Goal: Information Seeking & Learning: Learn about a topic

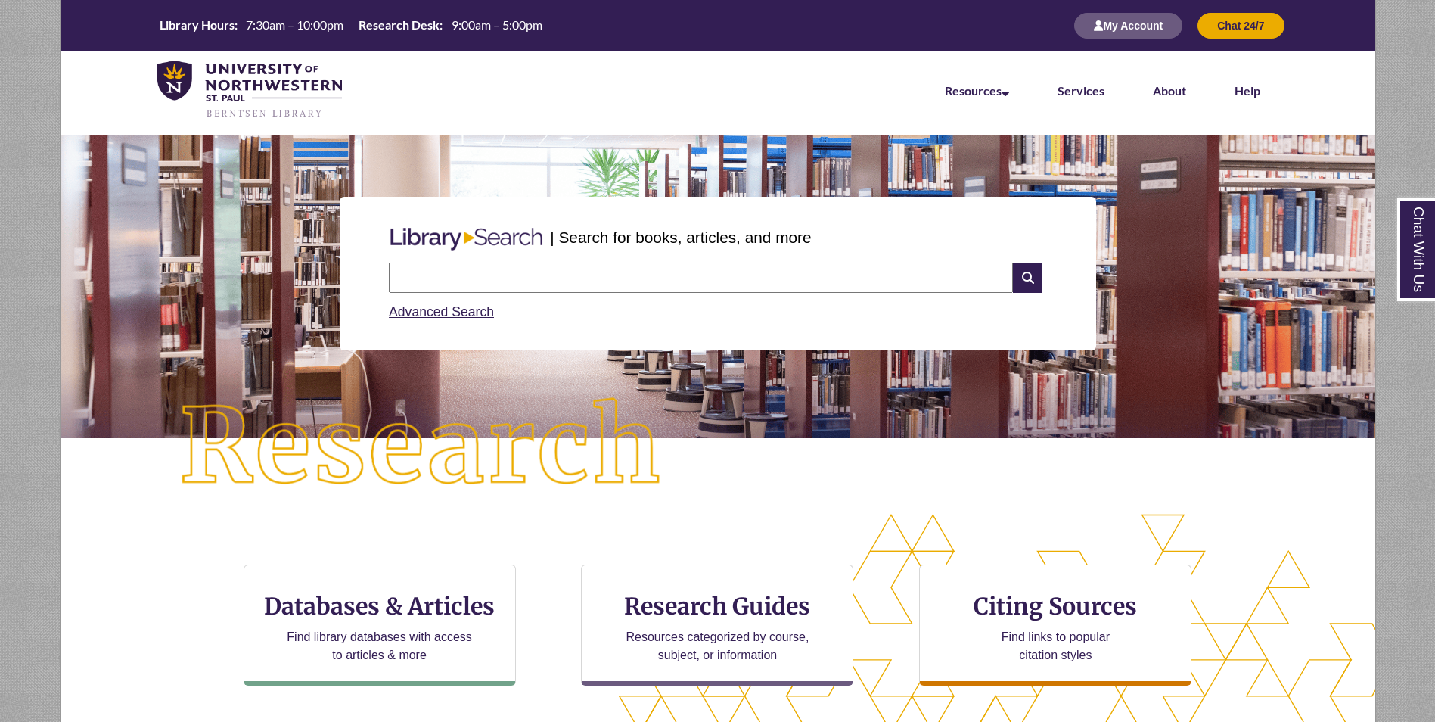
click at [458, 283] on input "text" at bounding box center [701, 278] width 624 height 30
type input "***"
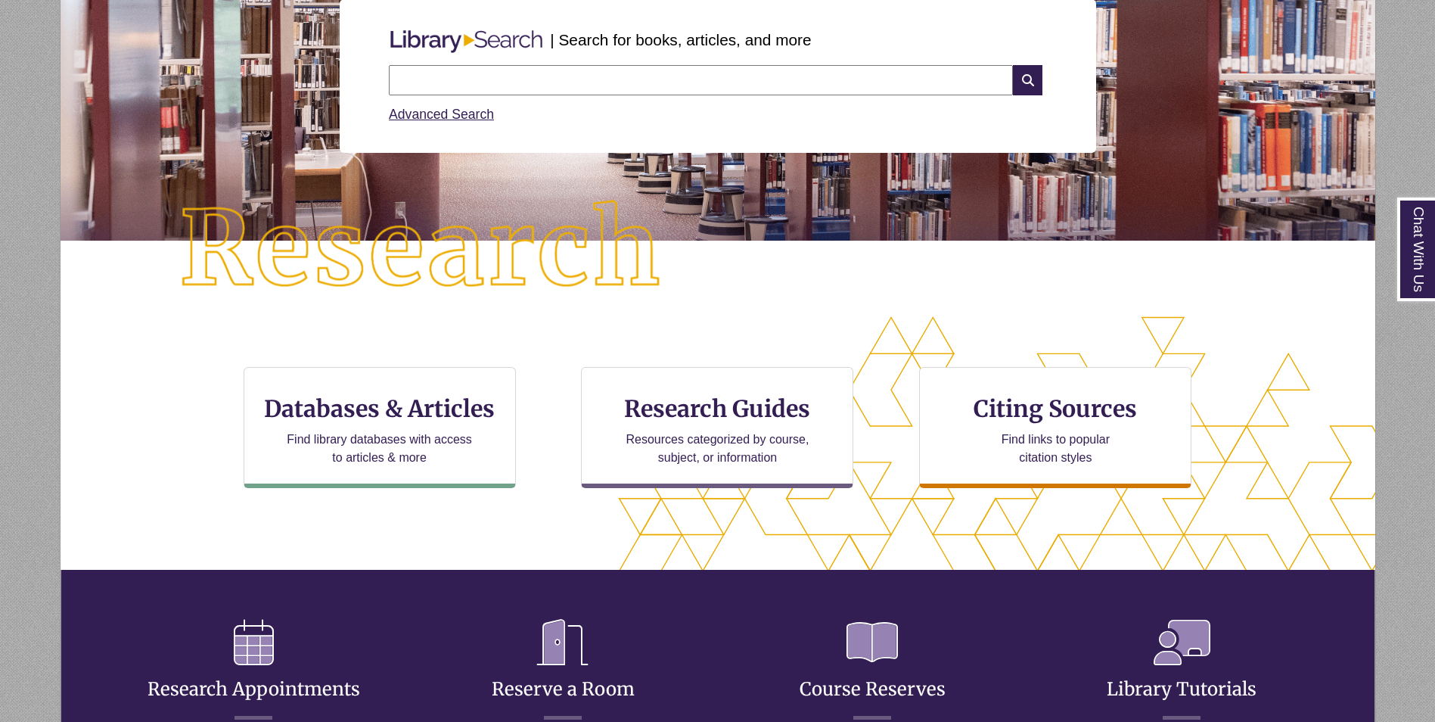
scroll to position [227, 0]
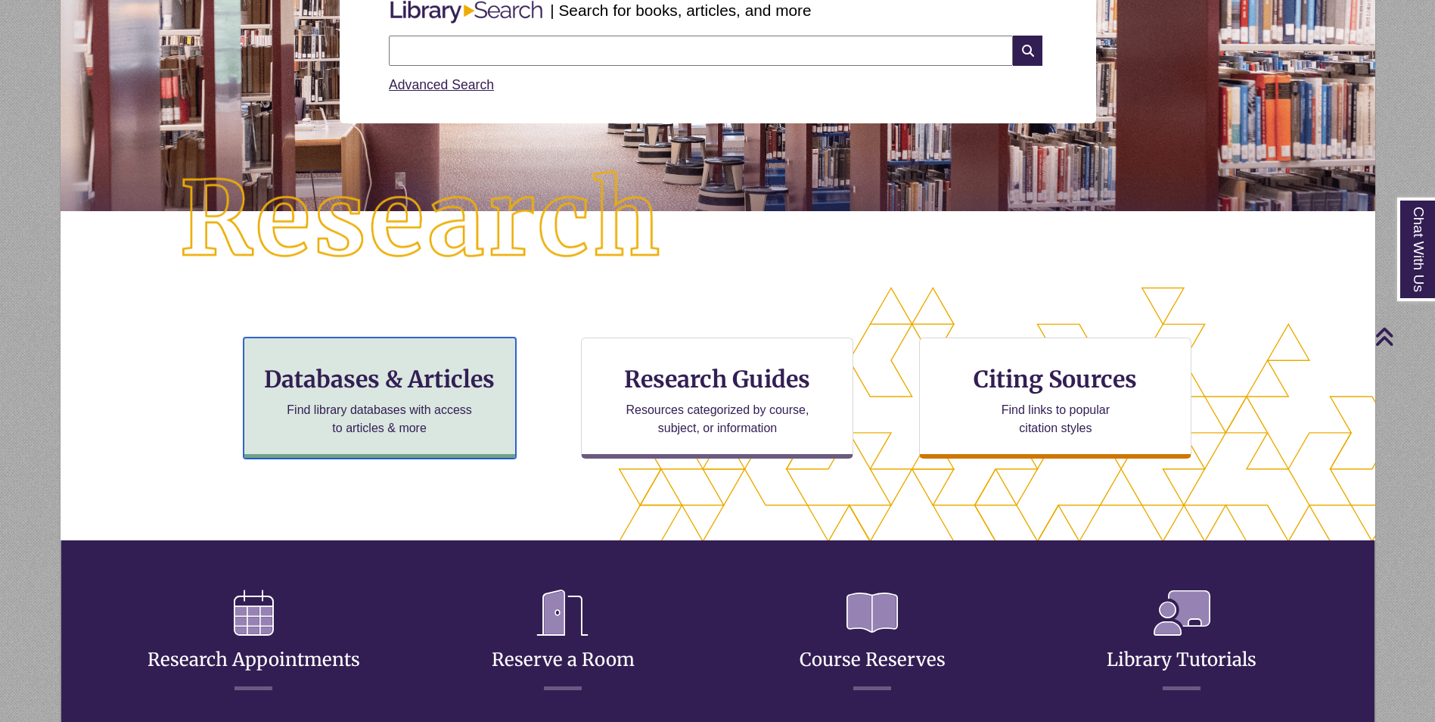
click at [380, 378] on h3 "Databases & Articles" at bounding box center [379, 379] width 247 height 29
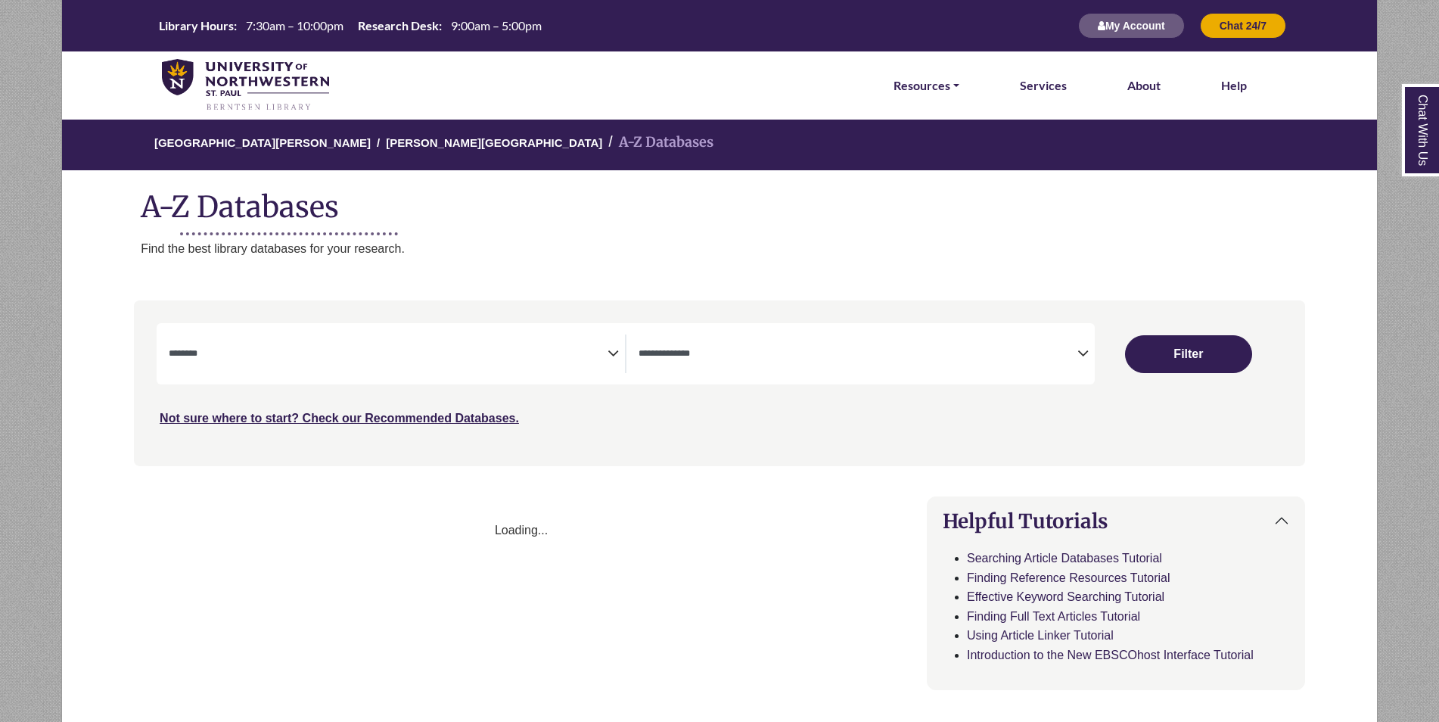
select select "Database Subject Filter"
select select "Database Types Filter"
select select "Database Subject Filter"
select select "Database Types Filter"
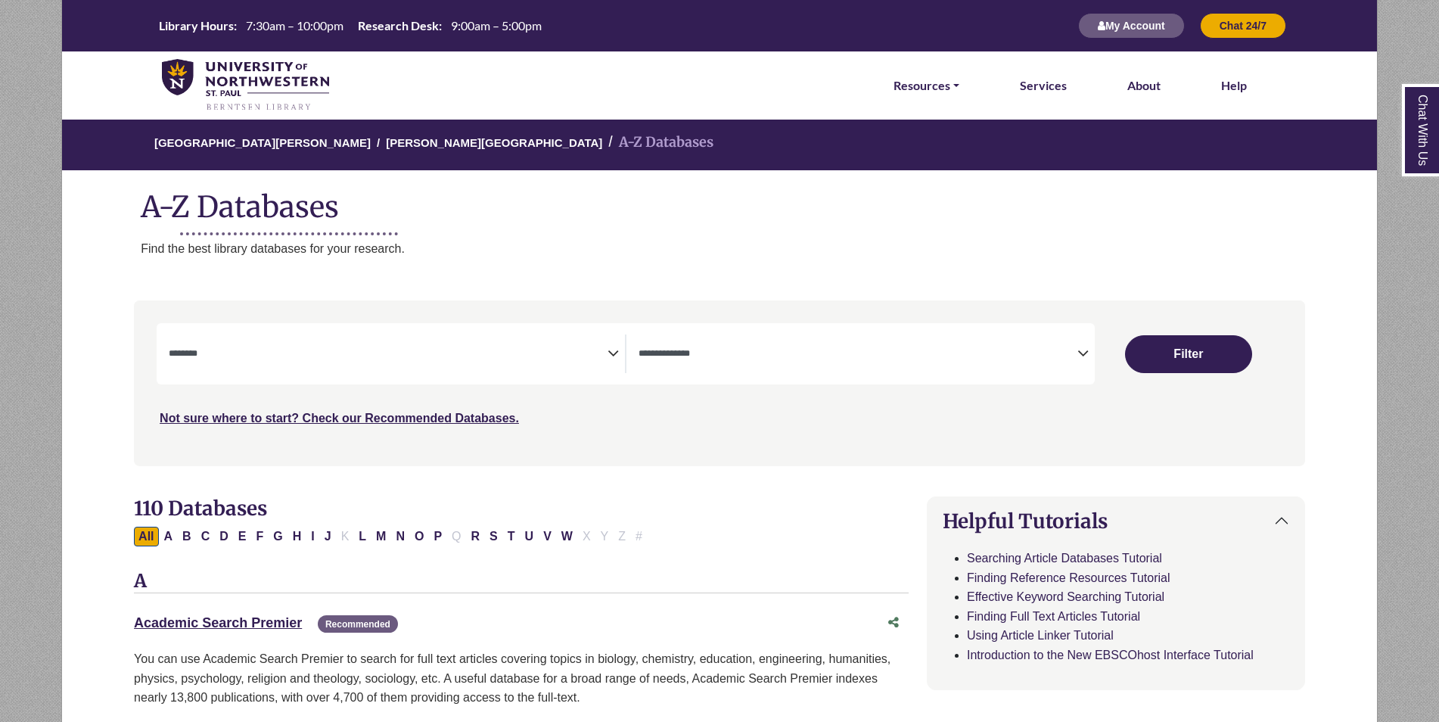
click at [614, 352] on icon "Search filters" at bounding box center [613, 351] width 11 height 23
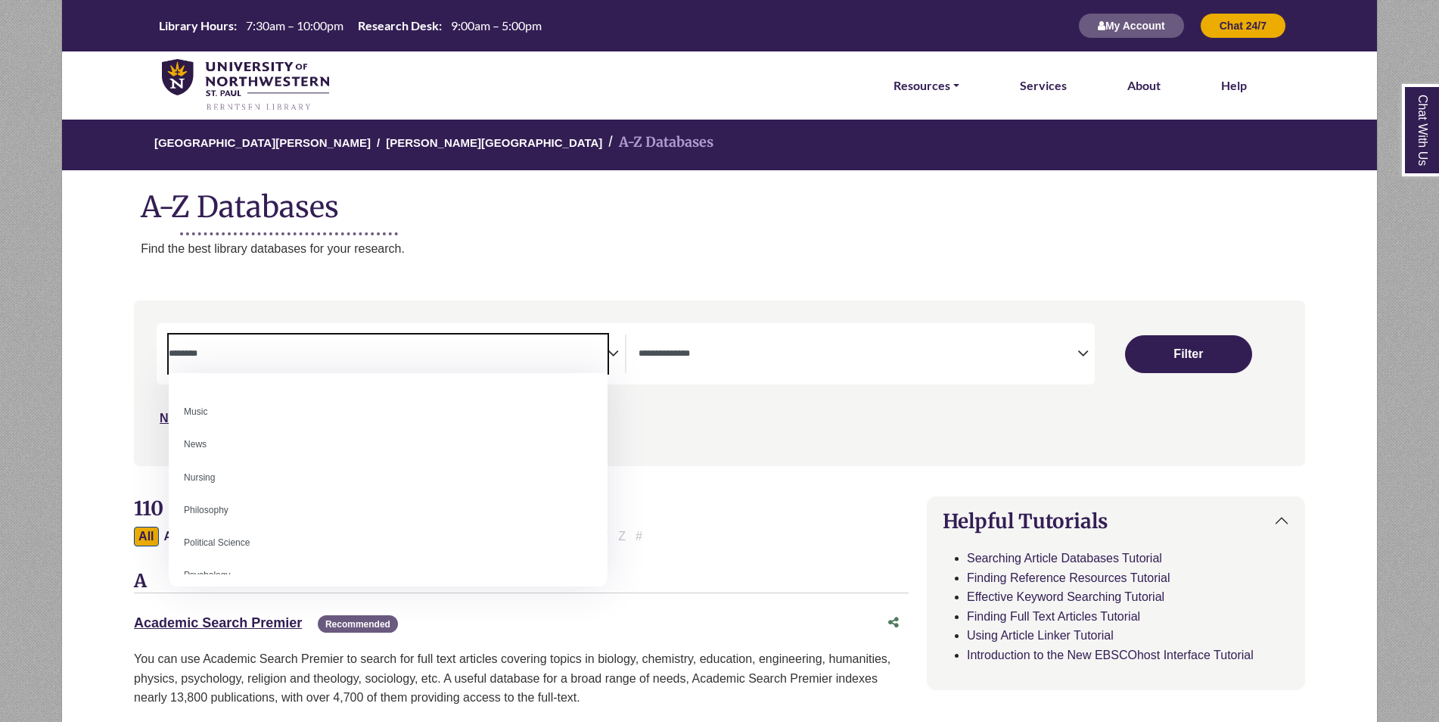
scroll to position [1059, 0]
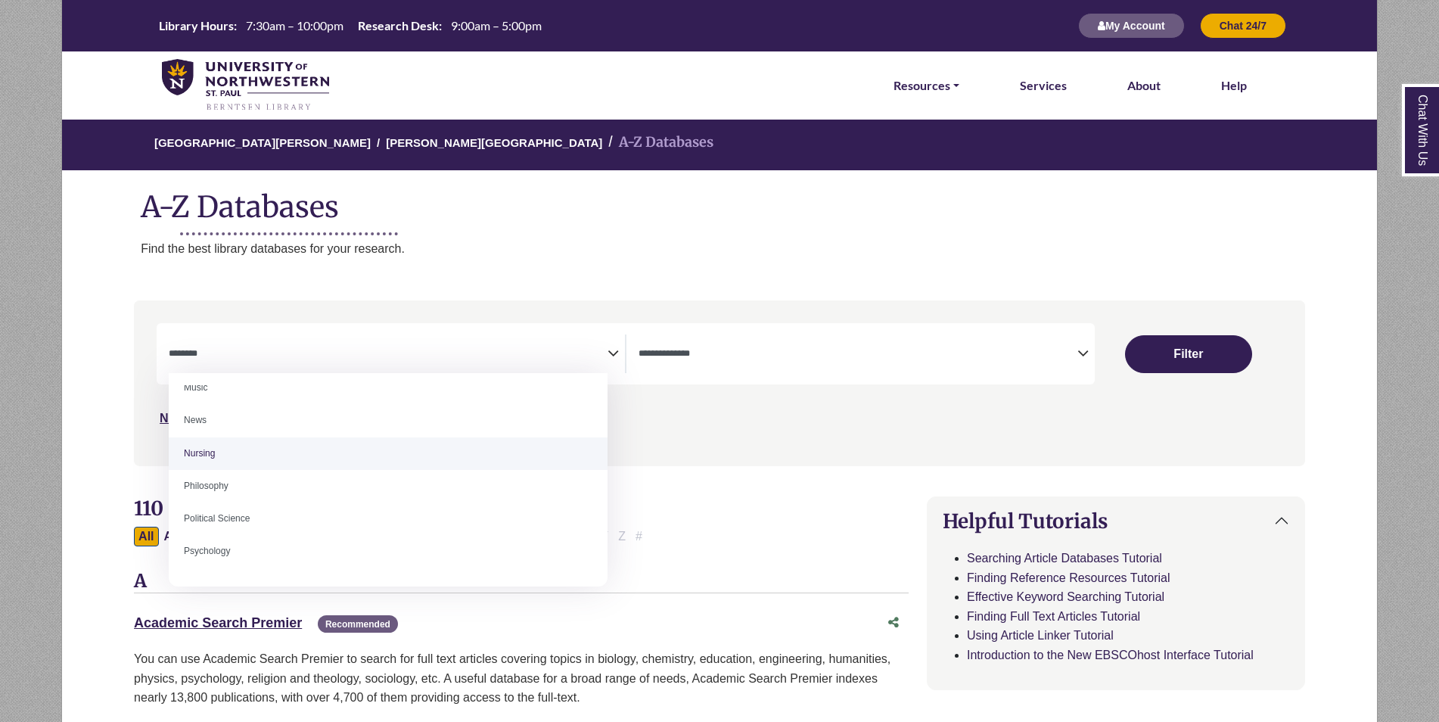
select select "*****"
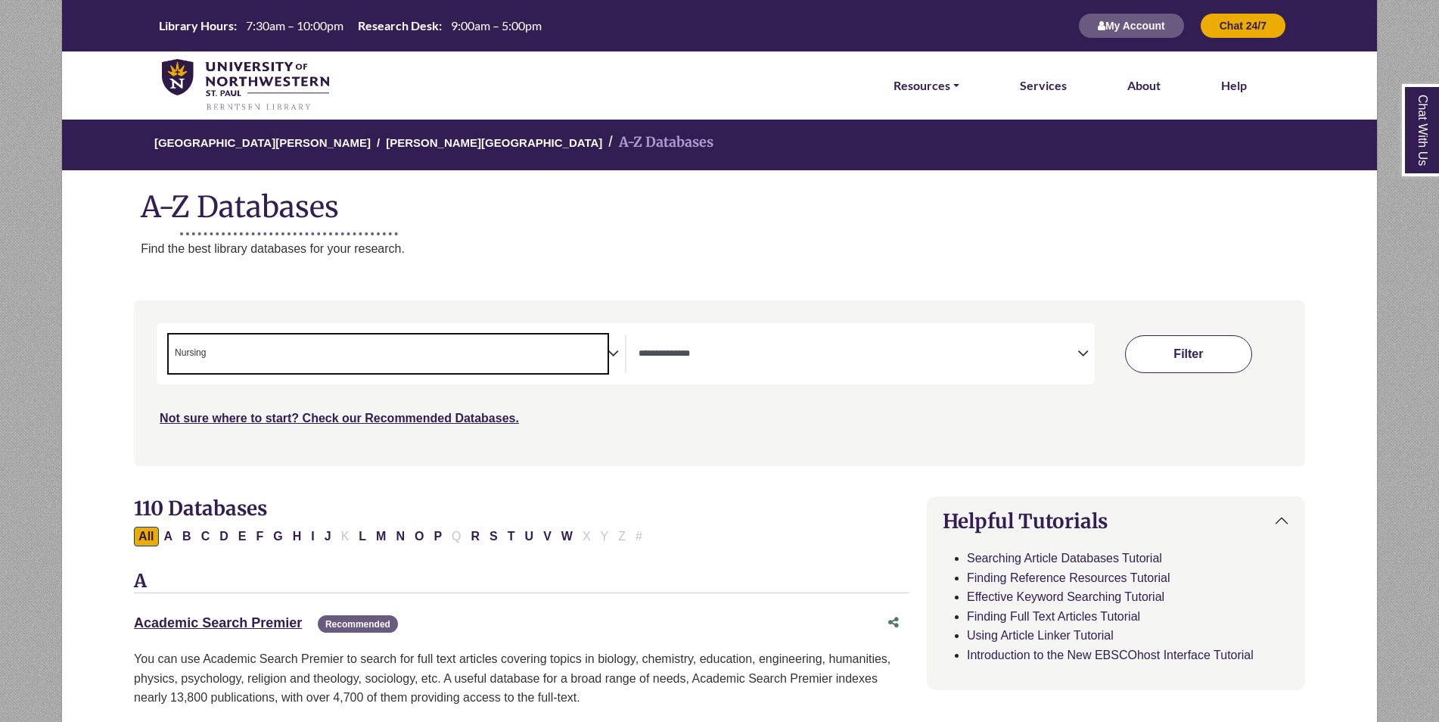
click at [1159, 350] on button "Filter" at bounding box center [1188, 354] width 127 height 38
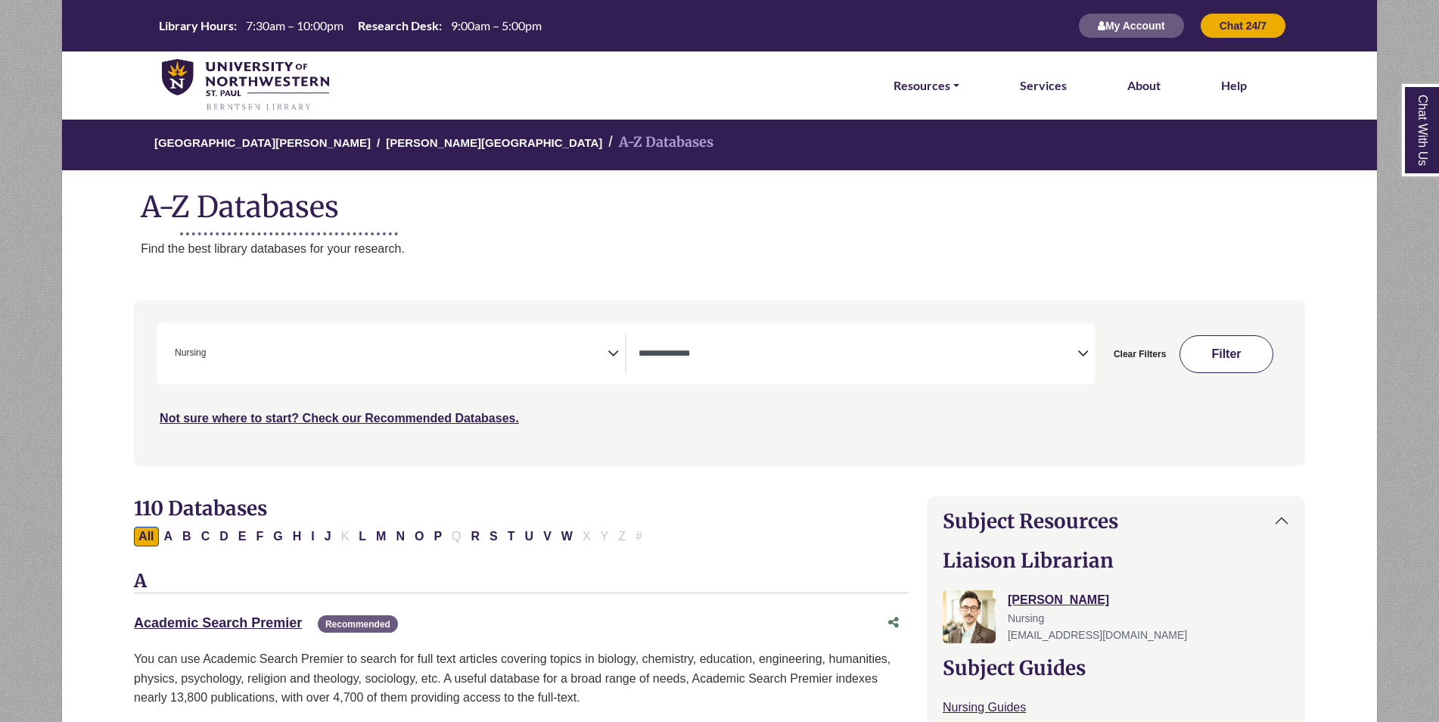
select select "Database Types Filter"
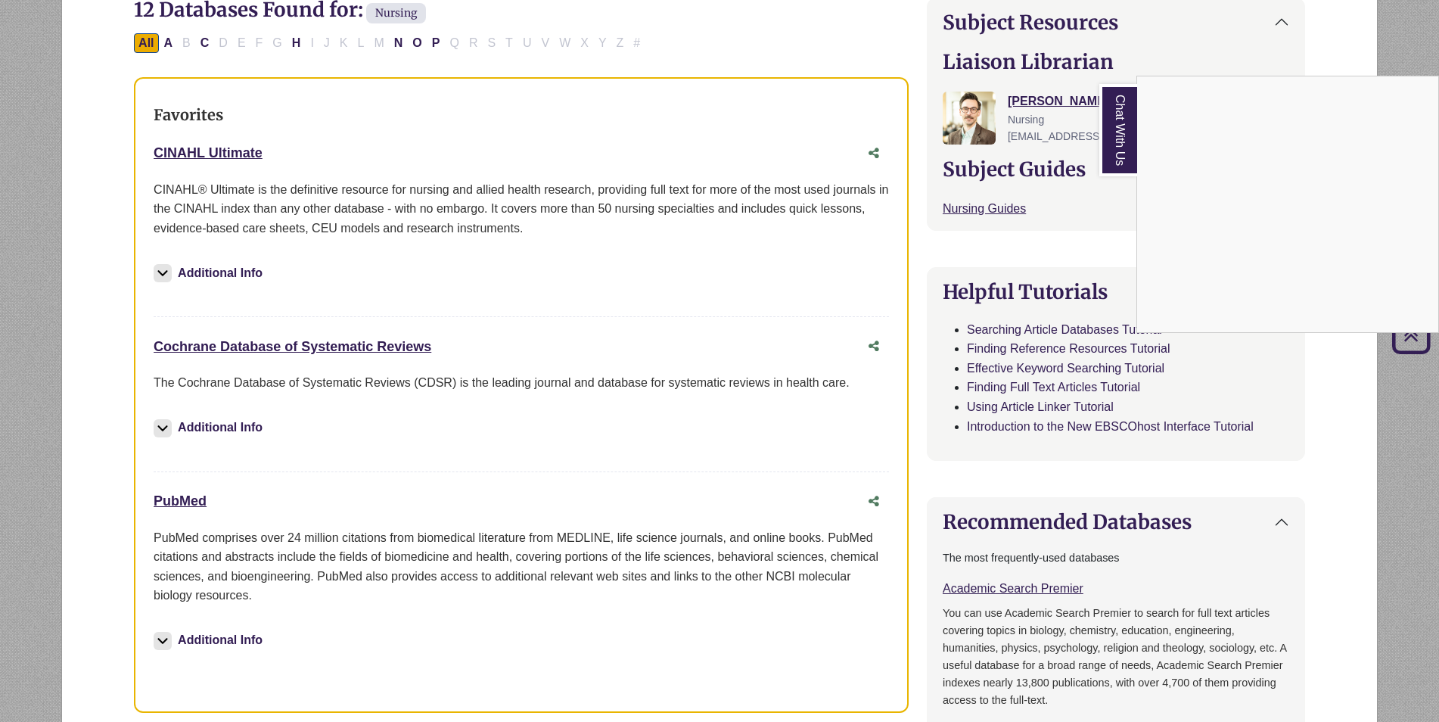
scroll to position [530, 0]
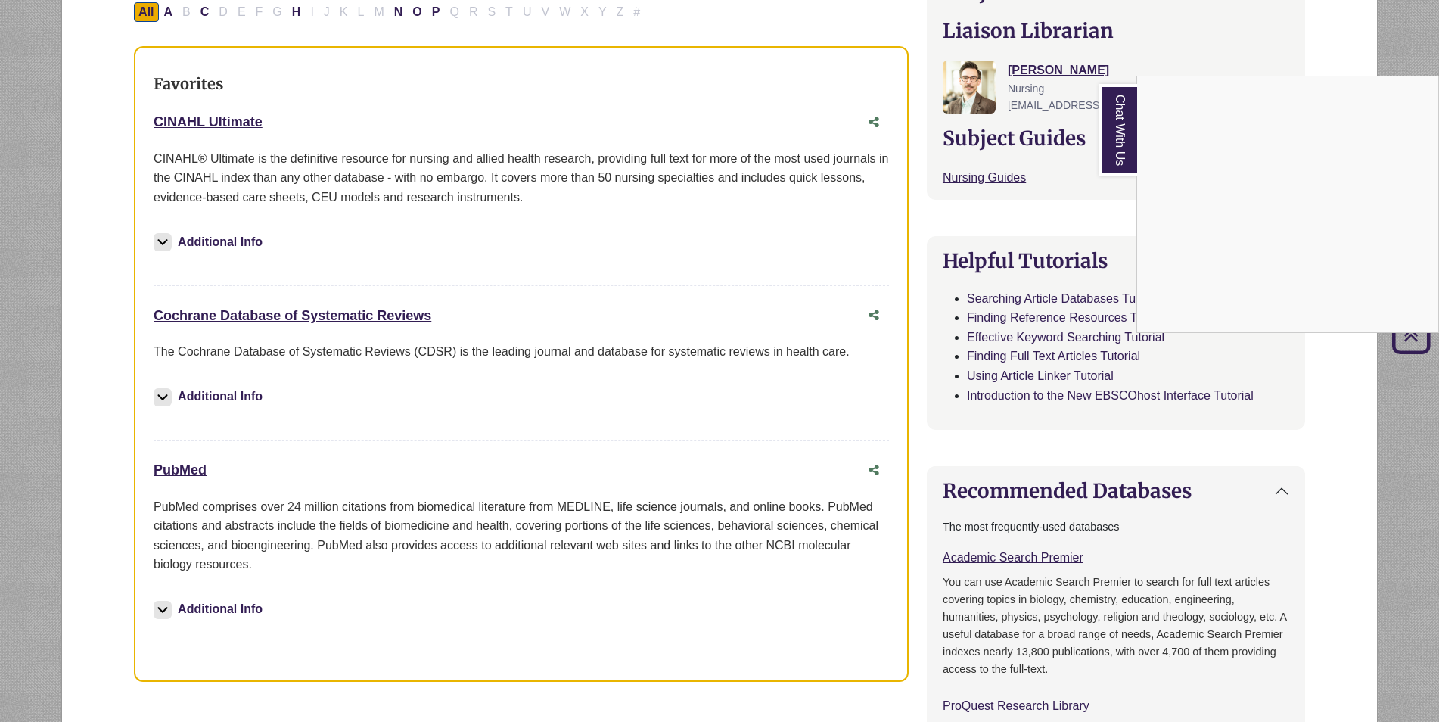
click at [225, 122] on div "Chat With Us" at bounding box center [719, 361] width 1439 height 722
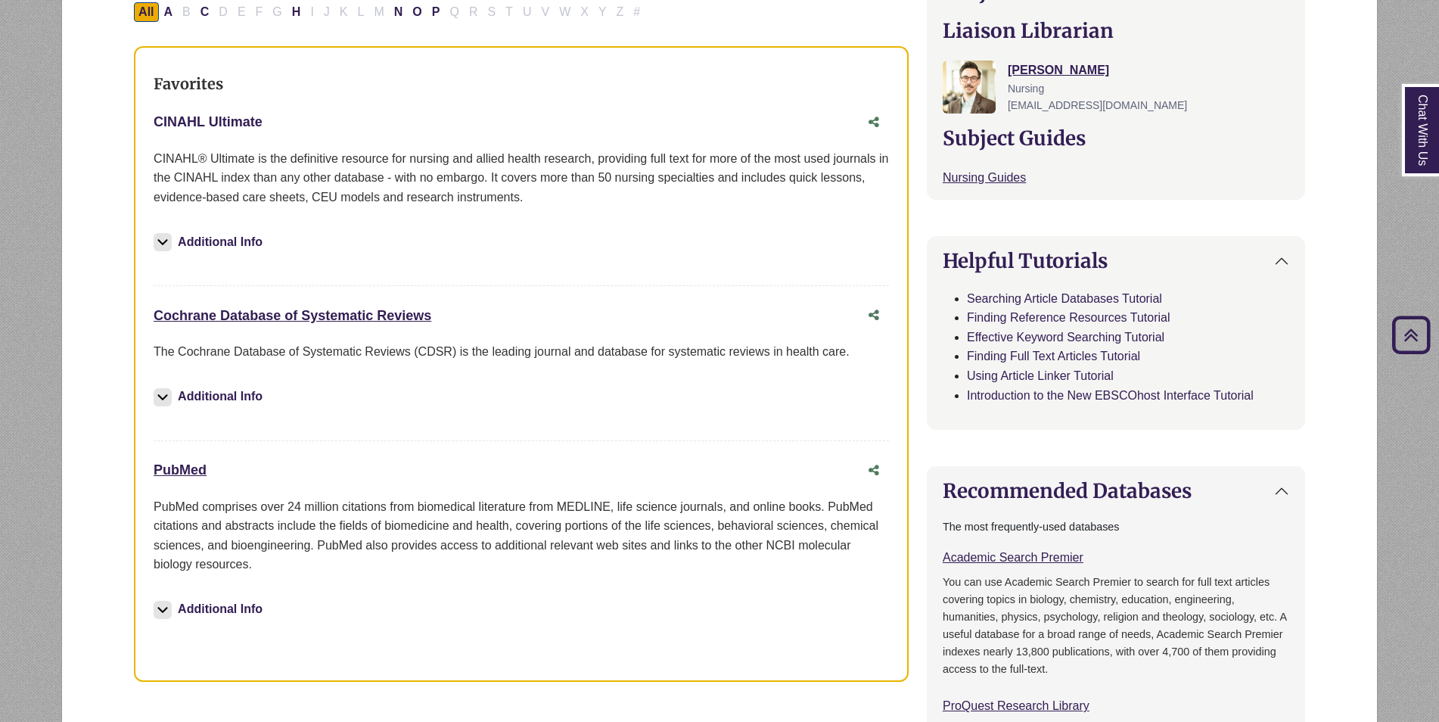
click at [225, 122] on link "CINAHL Ultimate This link opens in a new window" at bounding box center [208, 121] width 109 height 15
click at [171, 470] on link "PubMed This link opens in a new window" at bounding box center [180, 469] width 53 height 15
